Goal: Book appointment/travel/reservation

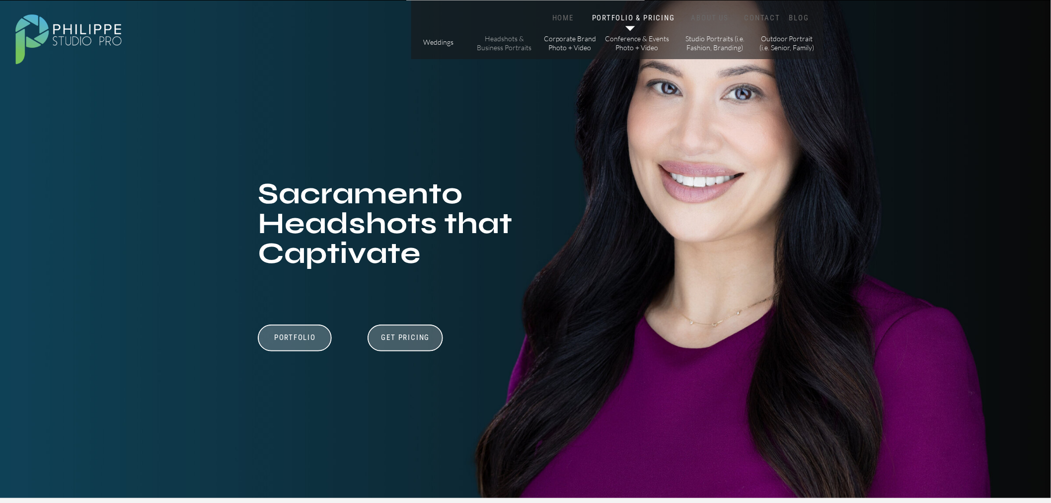
click at [487, 48] on p "Headshots & Business Portraits" at bounding box center [504, 42] width 56 height 17
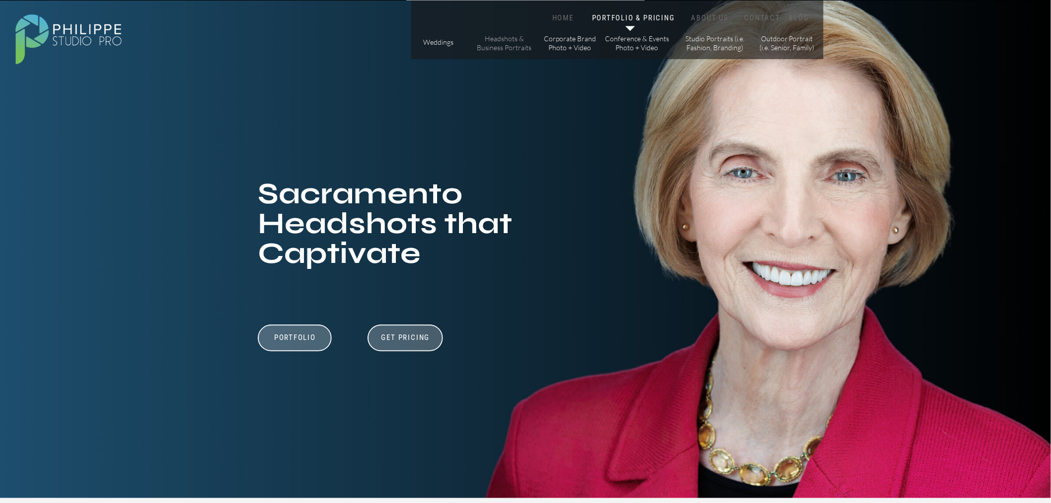
click at [507, 45] on p "Headshots & Business Portraits" at bounding box center [504, 42] width 56 height 17
click at [498, 40] on p "Headshots & Business Portraits" at bounding box center [504, 42] width 56 height 17
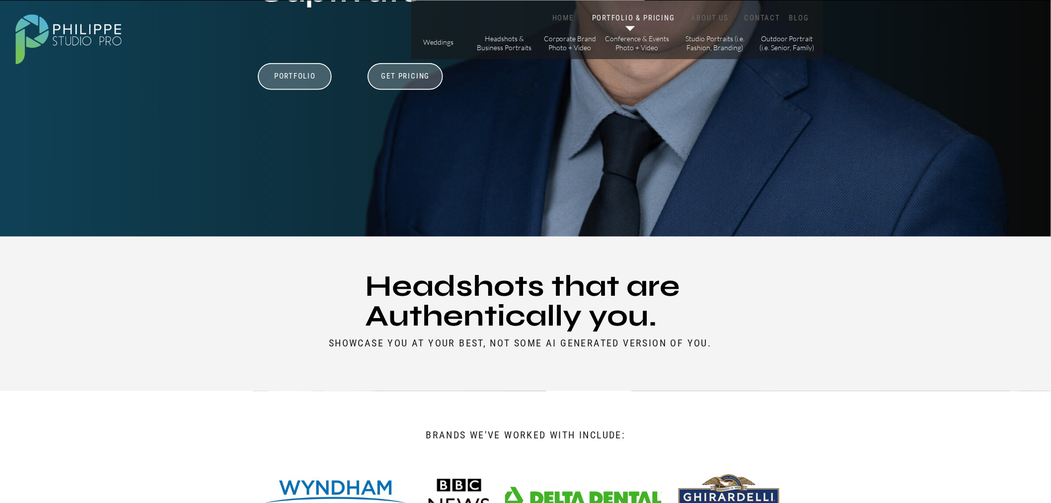
scroll to position [165, 0]
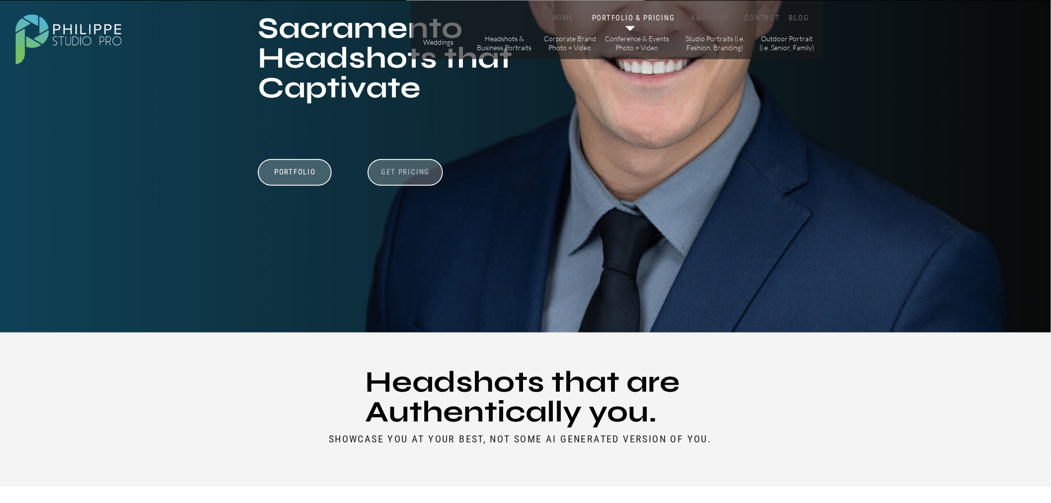
click at [399, 176] on h3 "Get Pricing" at bounding box center [405, 173] width 55 height 12
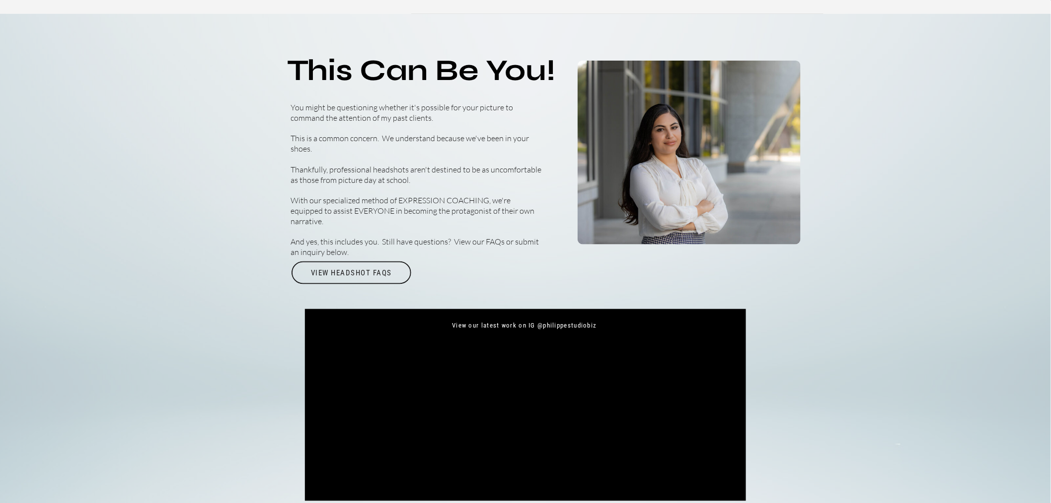
scroll to position [3801, 0]
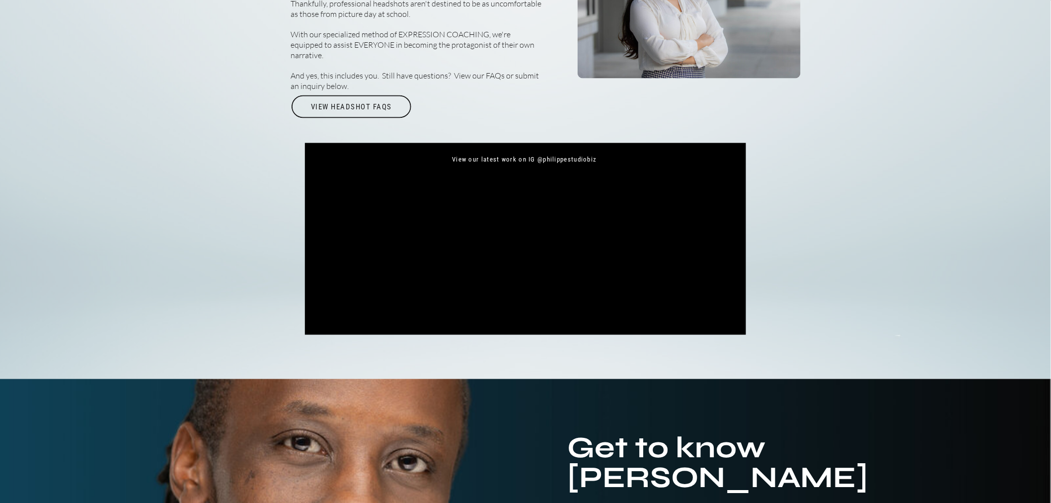
click at [523, 209] on div at bounding box center [524, 250] width 422 height 135
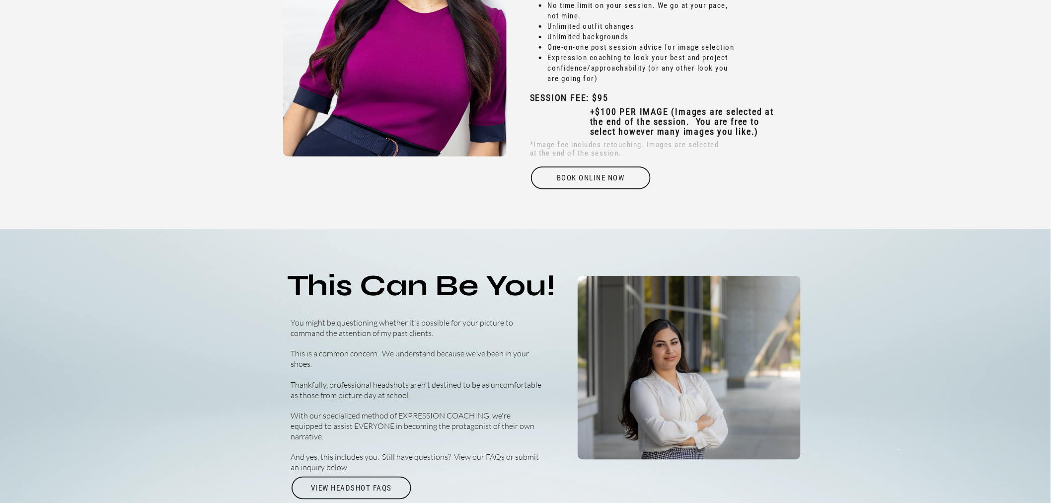
scroll to position [3235, 0]
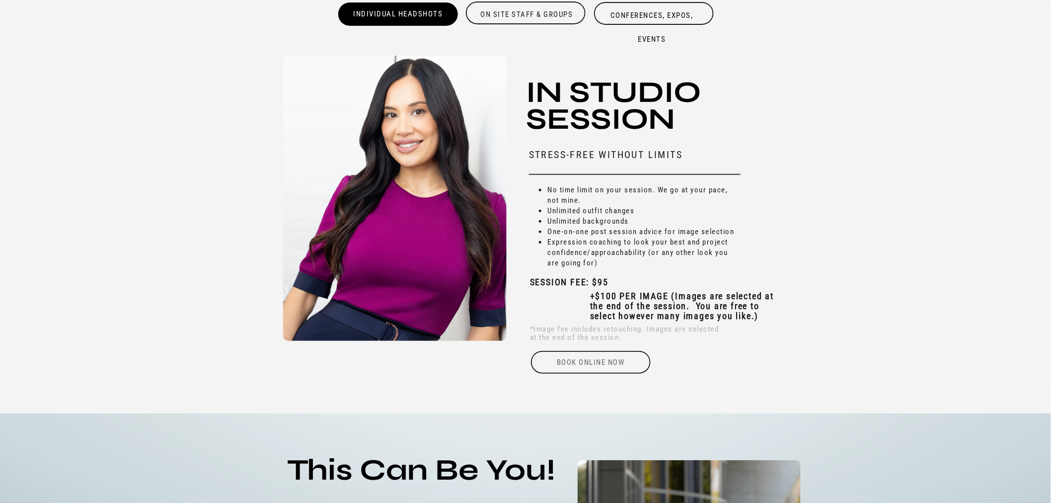
click at [604, 358] on div "Book online Now" at bounding box center [591, 362] width 122 height 23
